Goal: Obtain resource: Download file/media

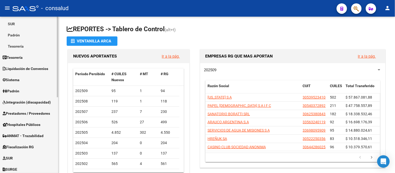
scroll to position [116, 0]
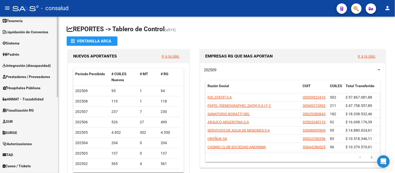
click at [22, 108] on span "Fiscalización RG" at bounding box center [18, 111] width 31 height 6
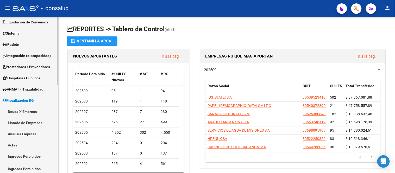
scroll to position [37, 0]
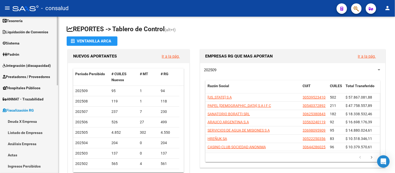
click at [24, 144] on link "Análisis Empresa" at bounding box center [29, 143] width 58 height 11
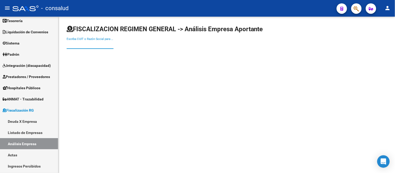
click at [71, 45] on input "Escriba CUIT o Razón Social para buscar" at bounding box center [90, 44] width 47 height 5
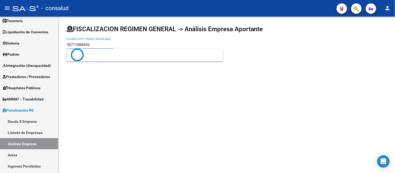
type input "30711888442"
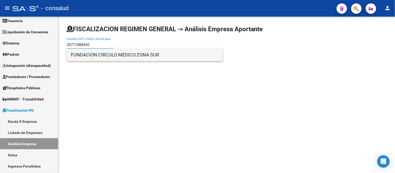
click at [128, 59] on span "FUNDACION CIRCULO MEDICO ZONA SUR" at bounding box center [145, 55] width 148 height 13
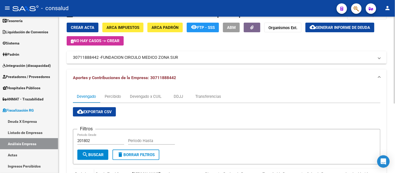
scroll to position [10, 0]
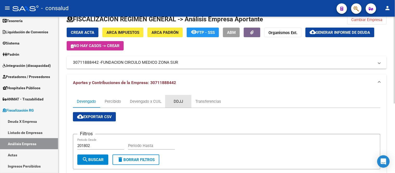
click at [179, 101] on div "DDJJ" at bounding box center [178, 102] width 9 height 6
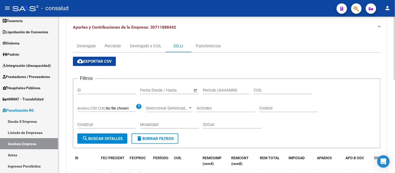
scroll to position [29, 0]
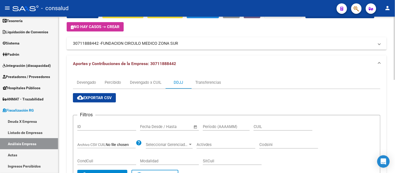
click at [98, 98] on span "cloud_download Exportar CSV" at bounding box center [94, 98] width 35 height 5
